Goal: Navigation & Orientation: Understand site structure

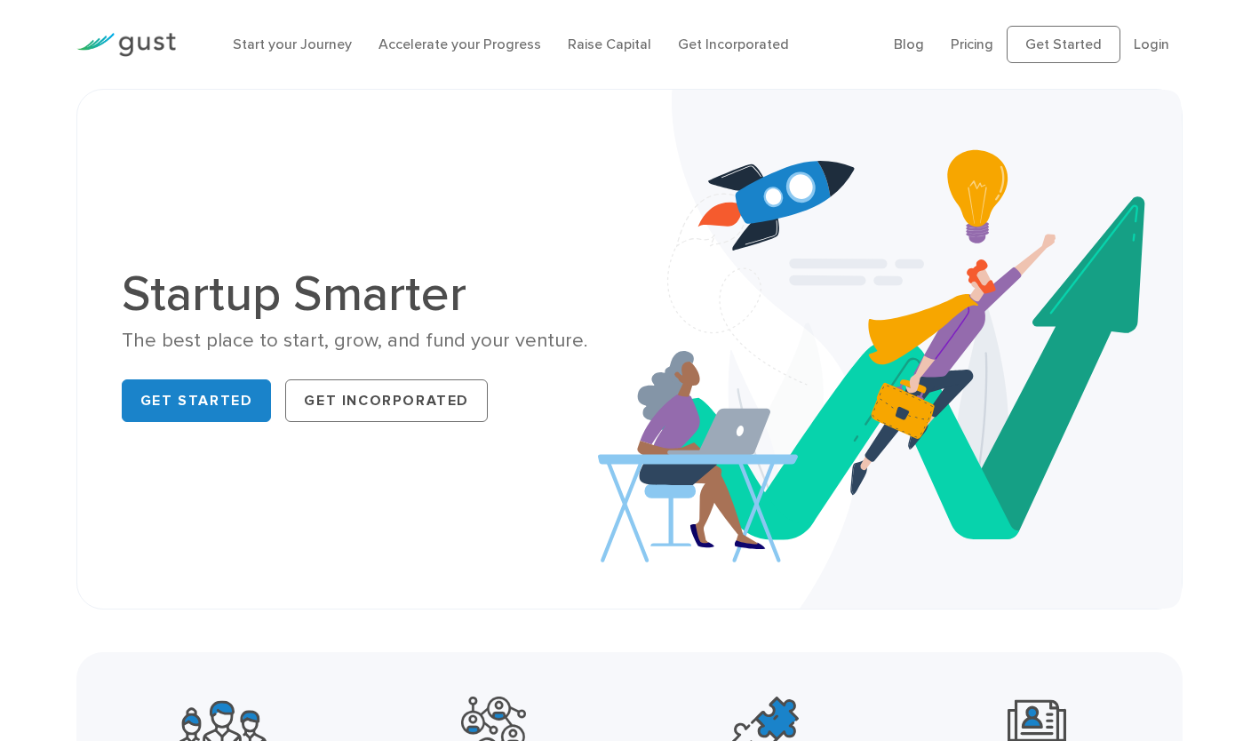
click at [589, 53] on li "Raise Capital" at bounding box center [610, 44] width 84 height 21
click at [586, 44] on link "Raise Capital" at bounding box center [610, 44] width 84 height 17
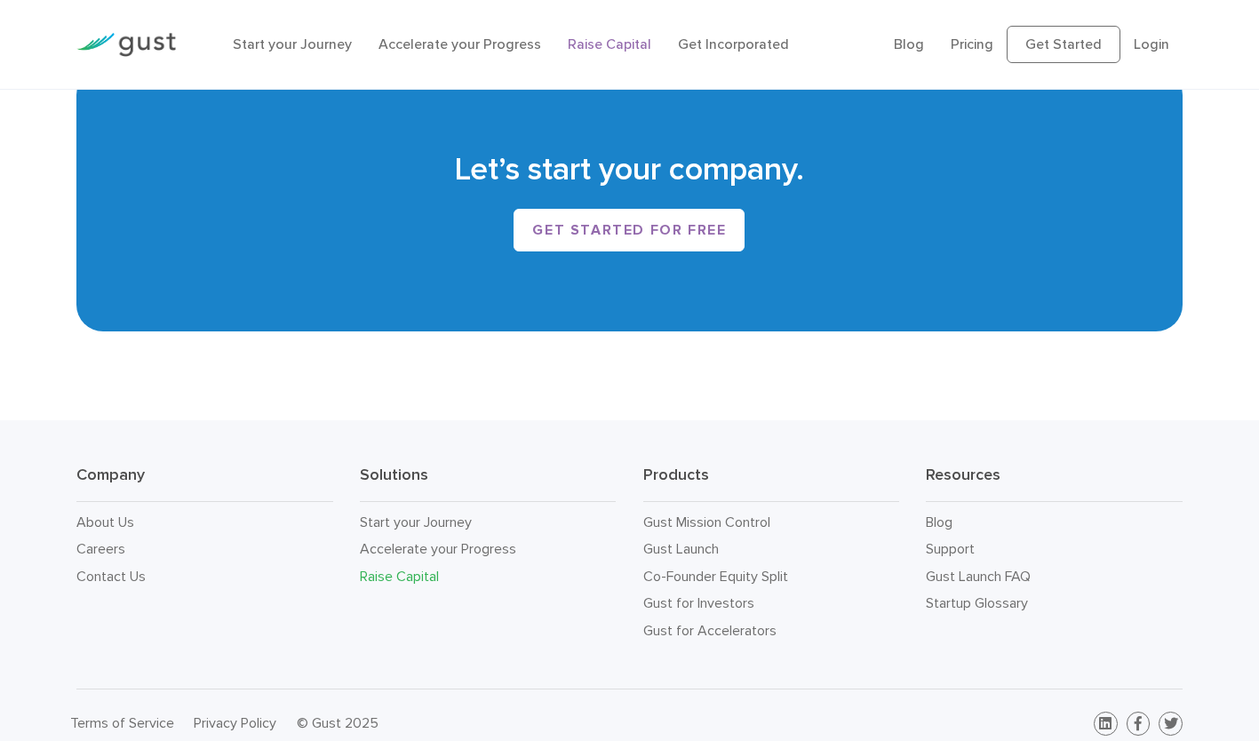
scroll to position [2965, 0]
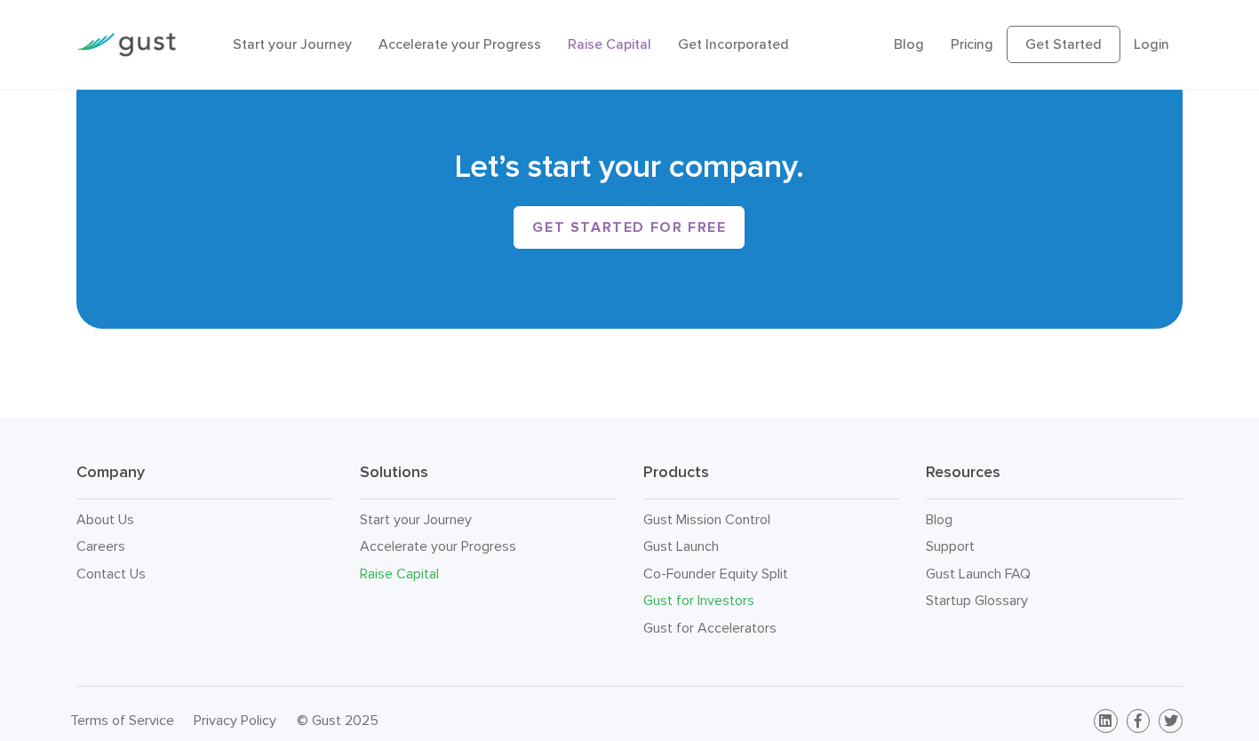
click at [669, 600] on link "Gust for Investors" at bounding box center [698, 600] width 111 height 17
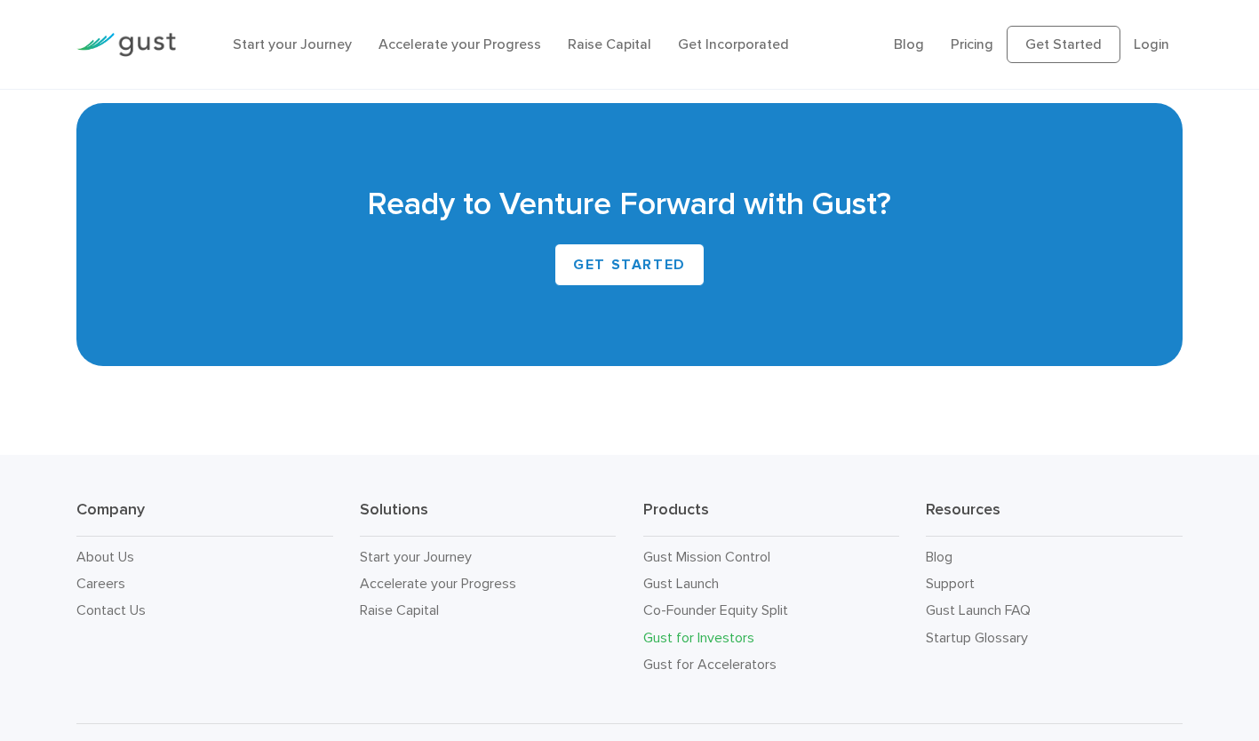
scroll to position [4199, 0]
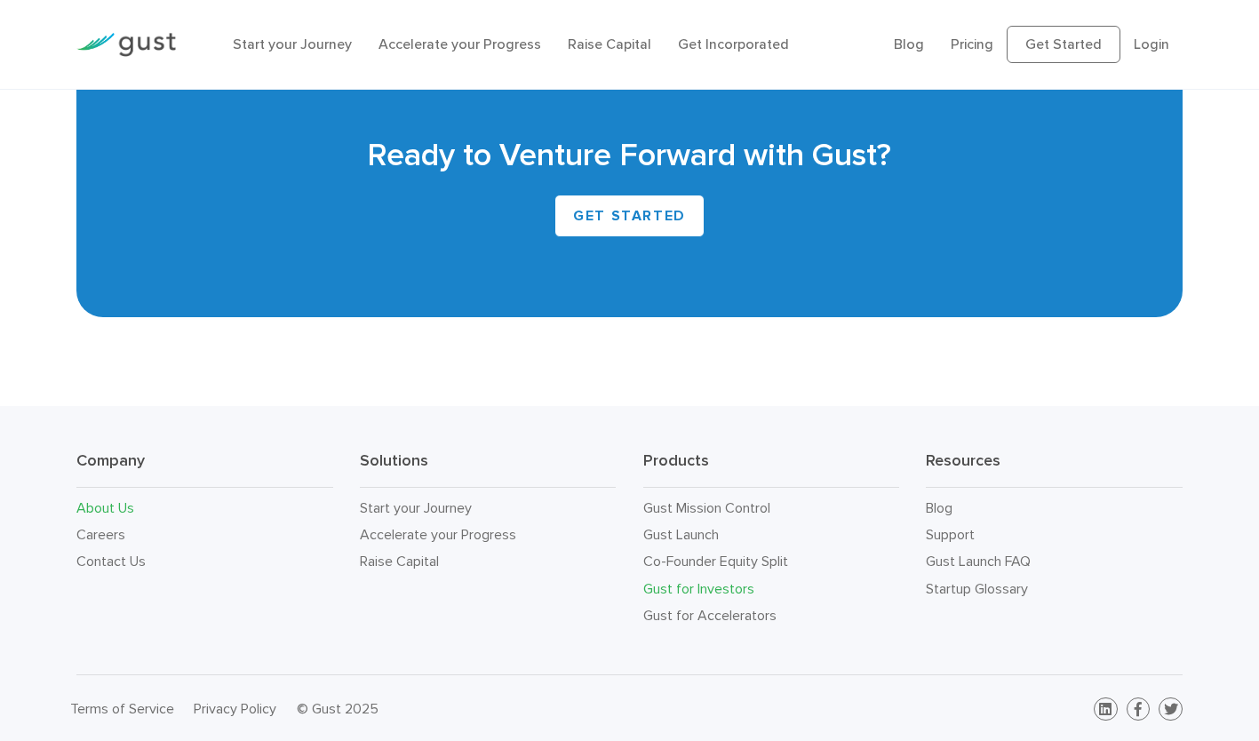
click at [108, 506] on link "About Us" at bounding box center [105, 507] width 58 height 17
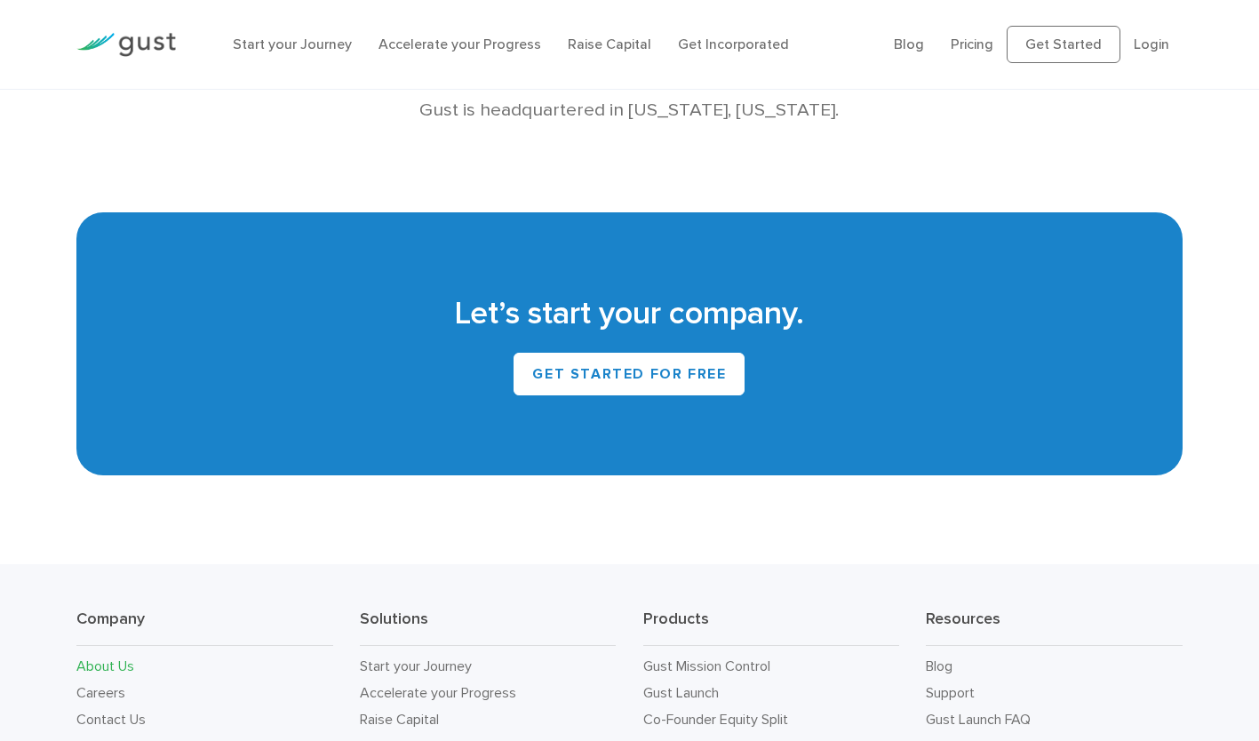
scroll to position [1577, 0]
